Goal: Task Accomplishment & Management: Manage account settings

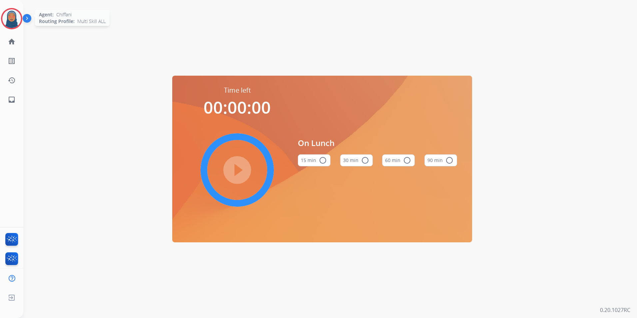
click at [8, 20] on img at bounding box center [11, 18] width 19 height 19
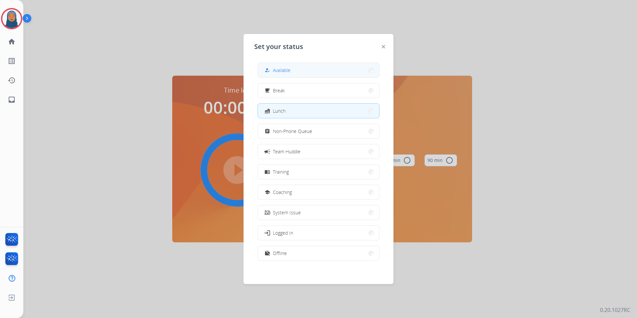
click at [275, 67] on span "Available" at bounding box center [282, 70] width 18 height 7
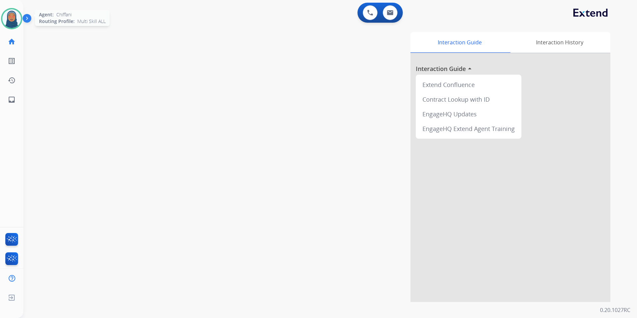
click at [12, 20] on img at bounding box center [11, 18] width 19 height 19
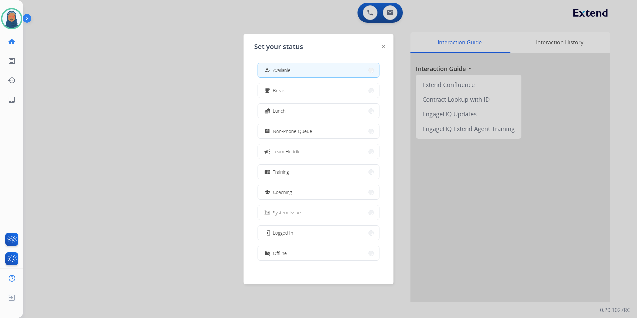
click at [309, 151] on button "campaign Team Huddle" at bounding box center [318, 151] width 121 height 14
